Goal: Task Accomplishment & Management: Use online tool/utility

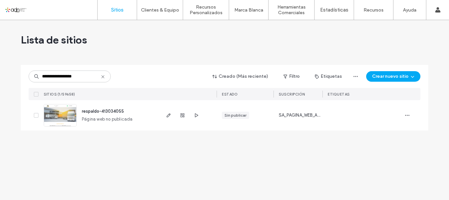
click at [103, 78] on icon at bounding box center [102, 76] width 5 height 5
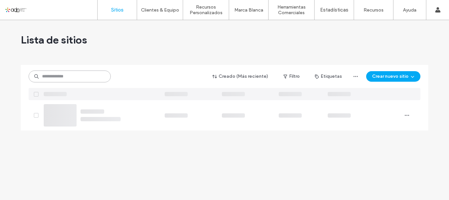
click at [103, 76] on input at bounding box center [70, 76] width 82 height 12
click at [102, 76] on input at bounding box center [70, 76] width 82 height 12
paste input "*********"
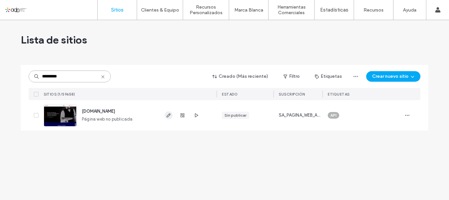
type input "*********"
click at [171, 118] on span "button" at bounding box center [169, 115] width 8 height 8
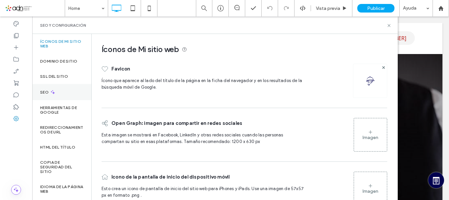
click at [44, 88] on div "SEO" at bounding box center [61, 92] width 59 height 16
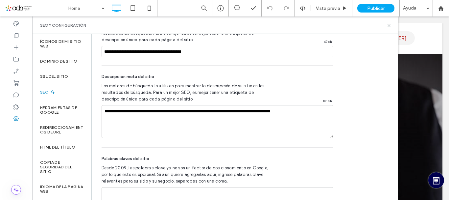
scroll to position [471, 0]
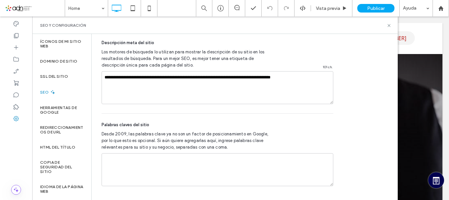
drag, startPoint x: 397, startPoint y: 60, endPoint x: 375, endPoint y: 175, distance: 117.0
click at [57, 111] on label "Herramientas de Google" at bounding box center [61, 109] width 43 height 9
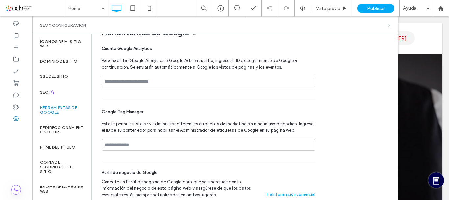
scroll to position [24, 0]
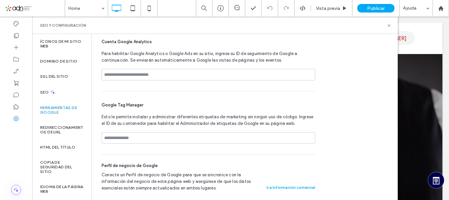
drag, startPoint x: 396, startPoint y: 96, endPoint x: 368, endPoint y: 127, distance: 42.4
click at [54, 76] on label "SSL del sitio" at bounding box center [54, 76] width 28 height 5
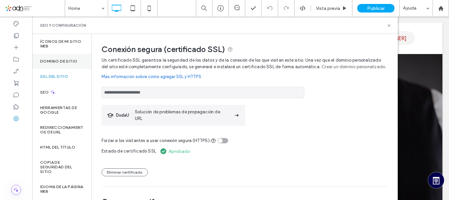
click at [55, 62] on label "Dominio de sitio" at bounding box center [58, 61] width 37 height 5
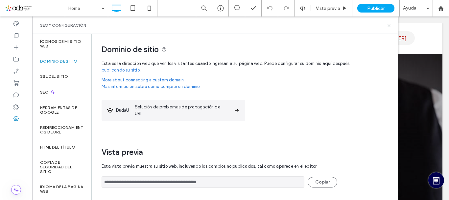
drag, startPoint x: 239, startPoint y: 183, endPoint x: 95, endPoint y: 180, distance: 144.2
click at [95, 180] on div "**********" at bounding box center [242, 114] width 301 height 160
